Goal: Task Accomplishment & Management: Complete application form

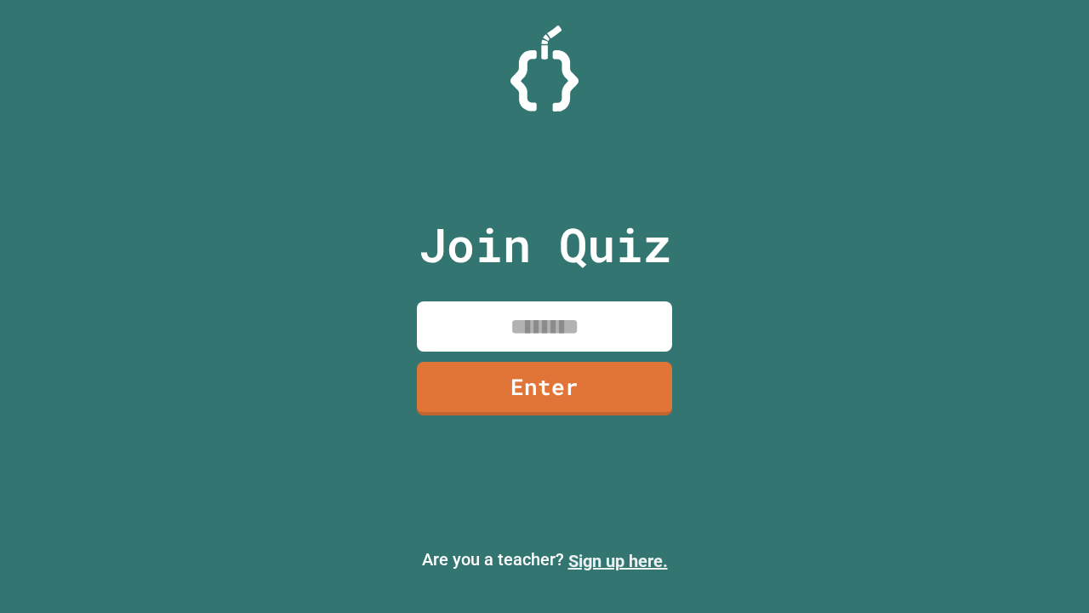
click at [618, 561] on link "Sign up here." at bounding box center [618, 561] width 100 height 20
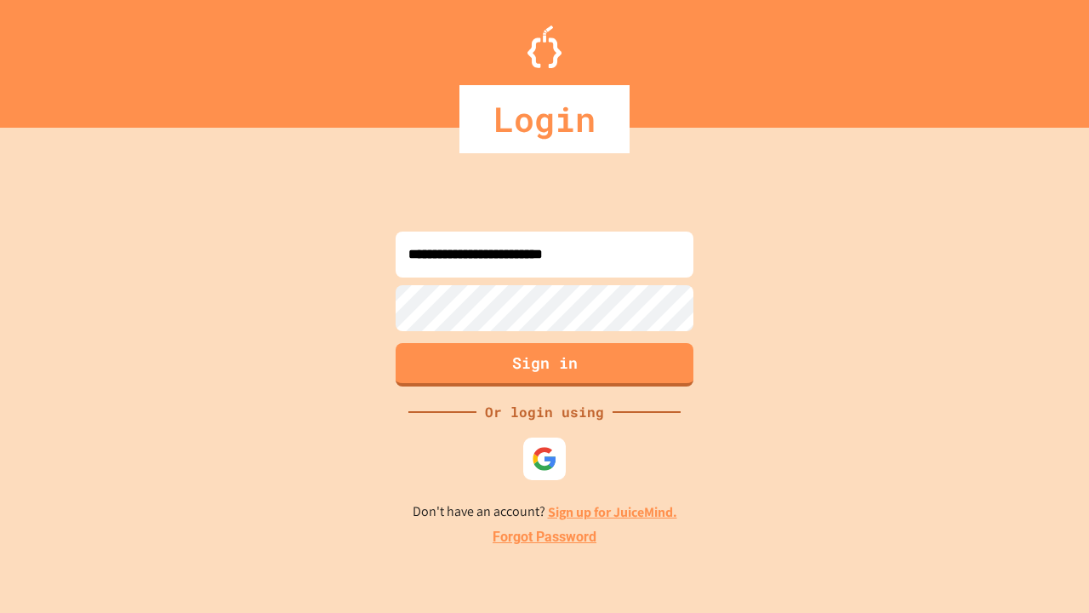
type input "**********"
